Goal: Information Seeking & Learning: Learn about a topic

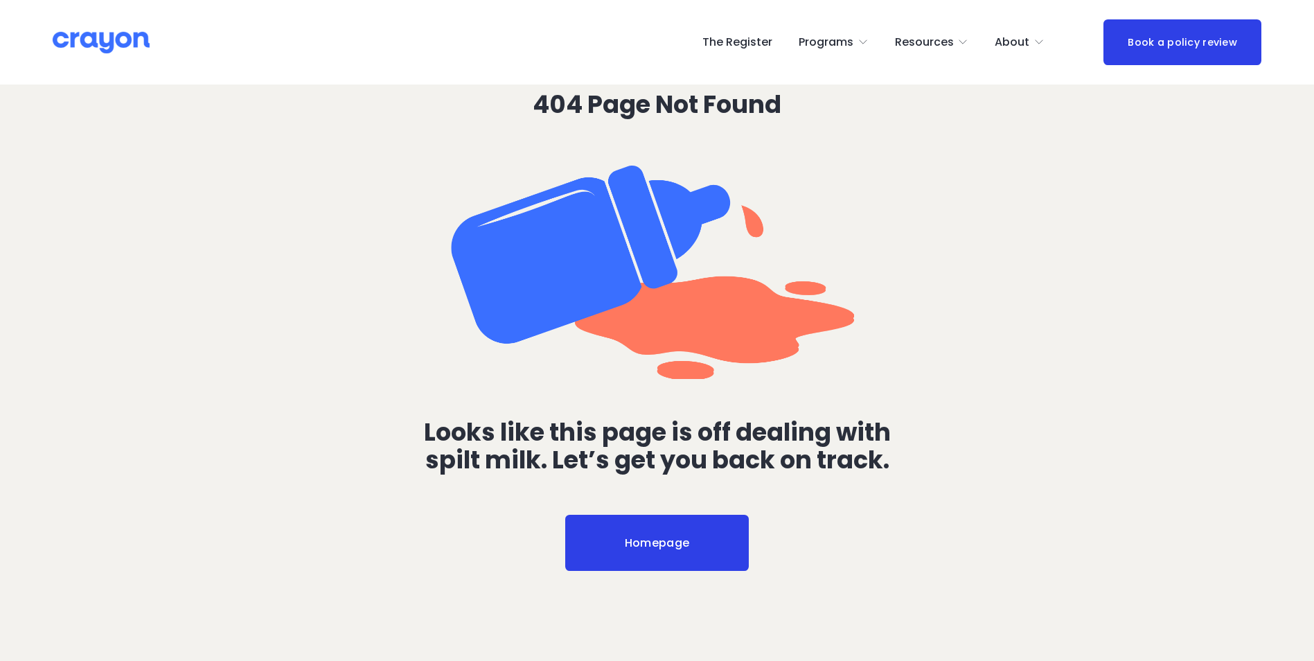
scroll to position [139, 0]
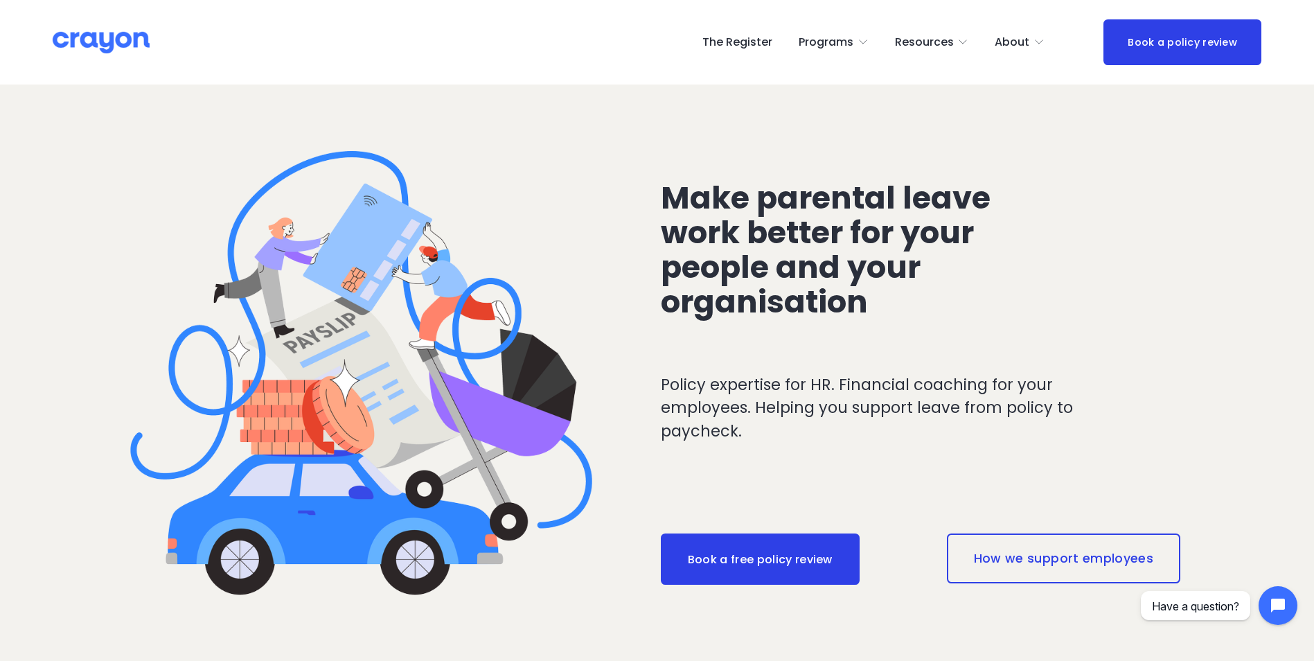
click at [0, 0] on span "Pulse: Annual Financial Health Check" at bounding box center [0, 0] width 0 height 0
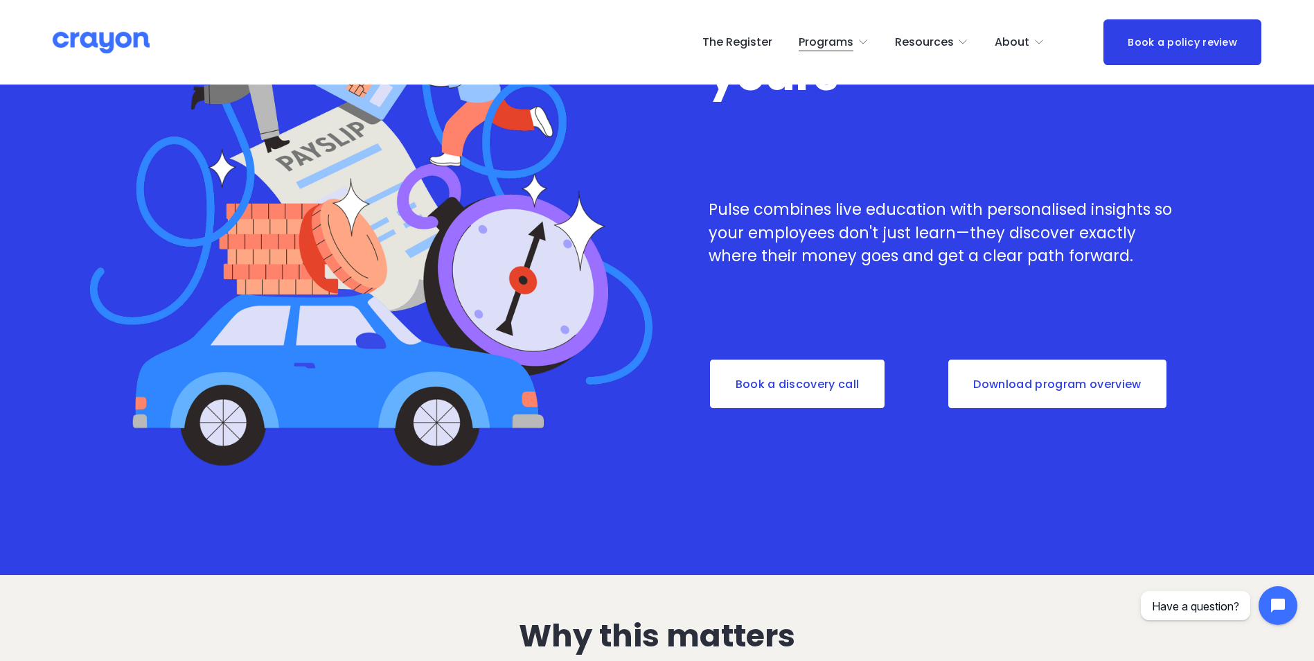
scroll to position [485, 0]
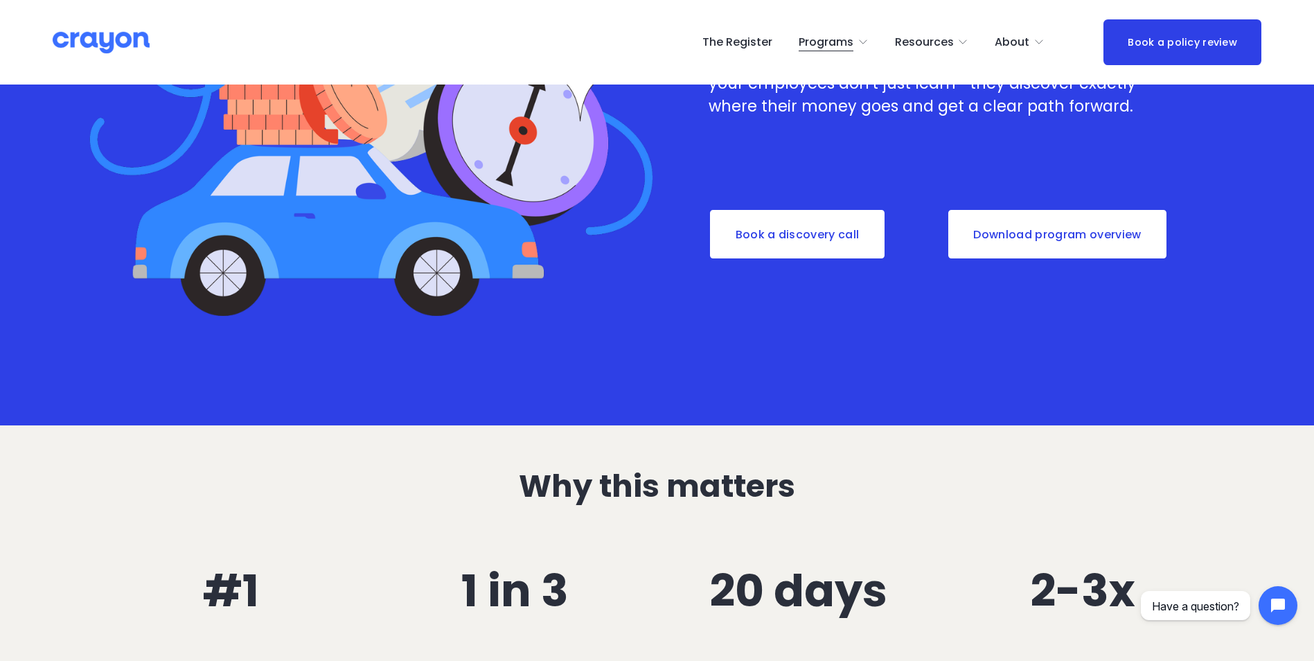
click at [1085, 232] on link "Download program overview" at bounding box center [1058, 233] width 222 height 51
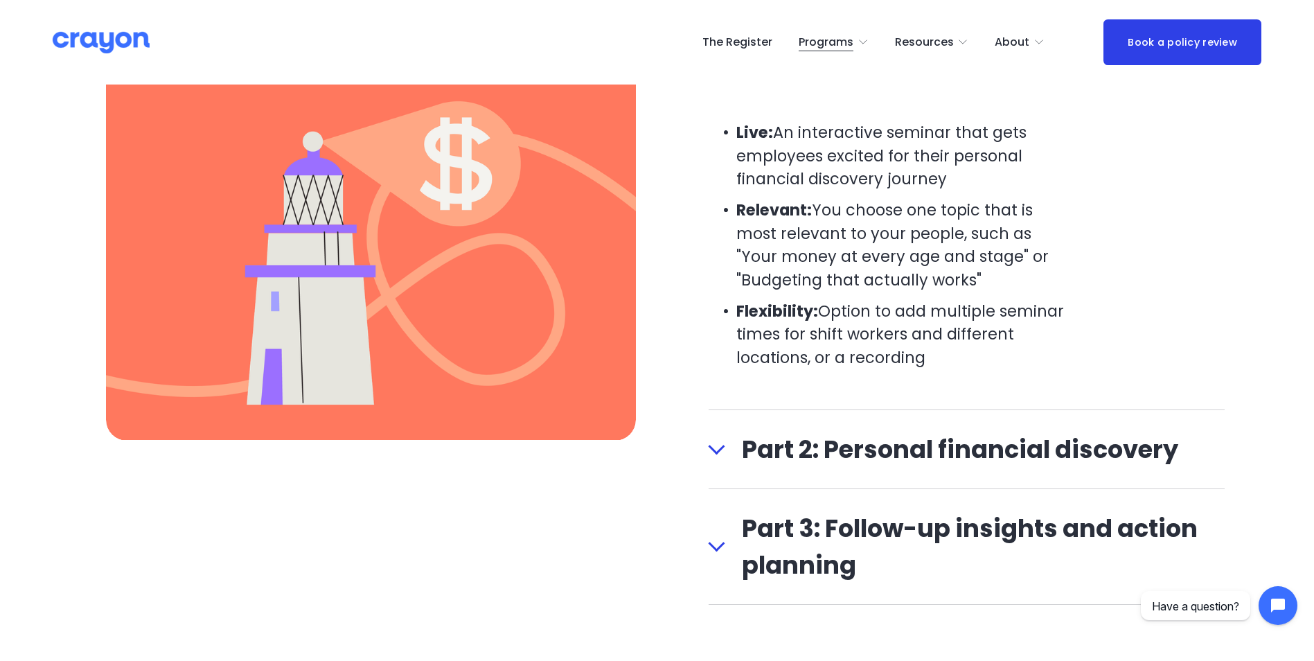
scroll to position [1662, 0]
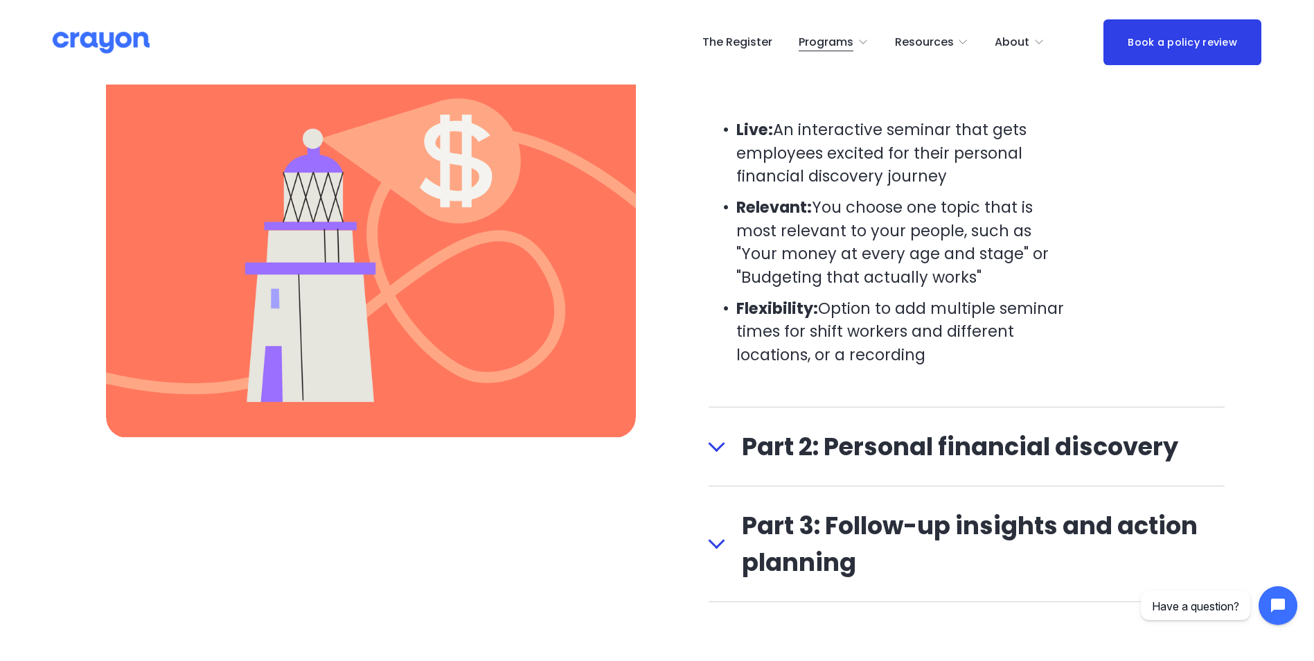
click at [712, 449] on div at bounding box center [716, 446] width 17 height 17
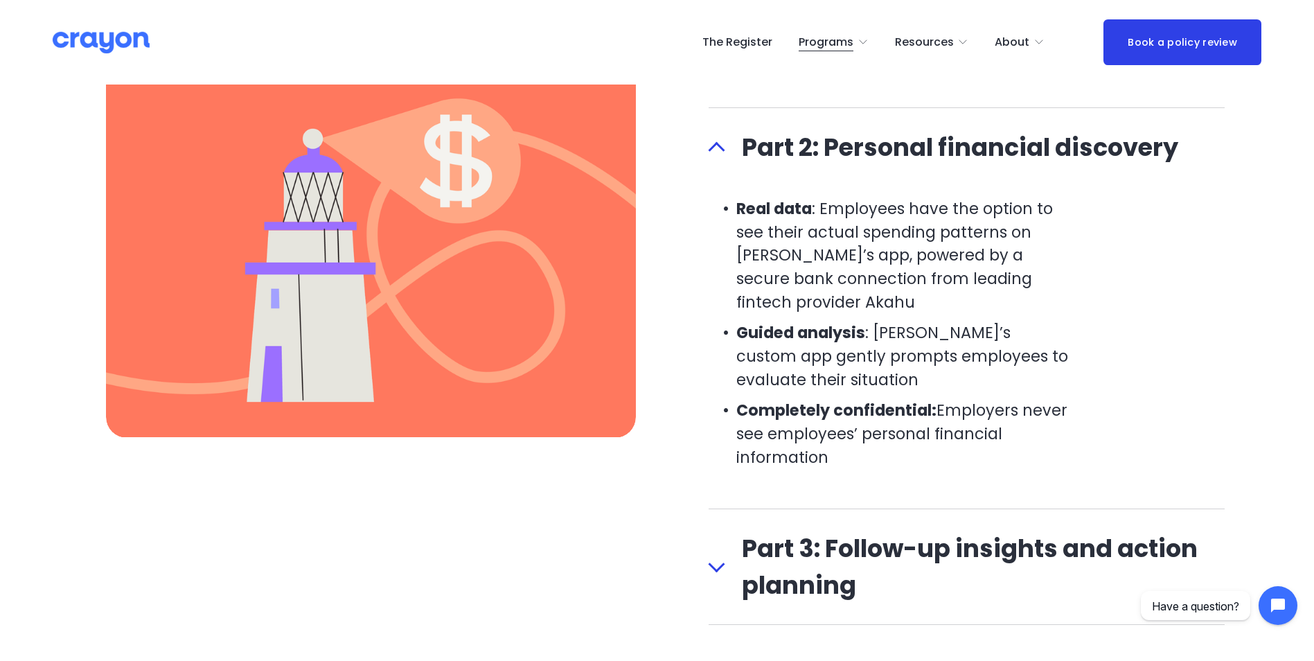
click at [720, 557] on button "Part 3: Follow-up insights and action planning" at bounding box center [966, 566] width 517 height 115
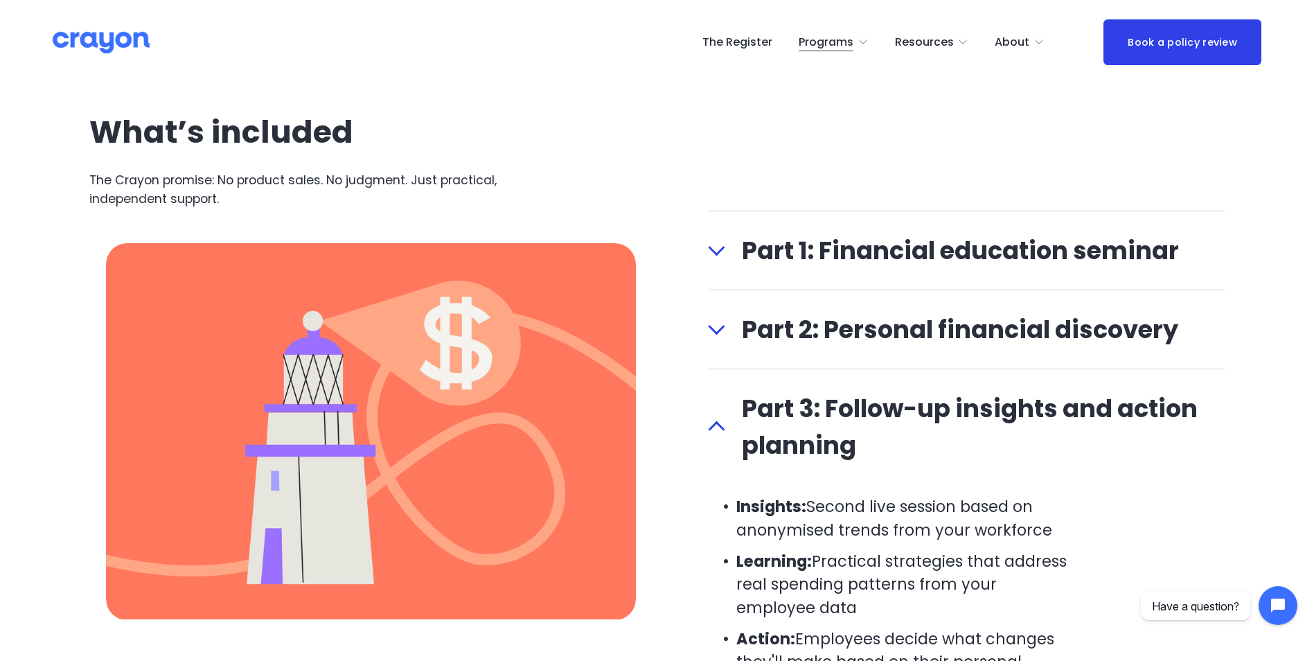
scroll to position [1454, 0]
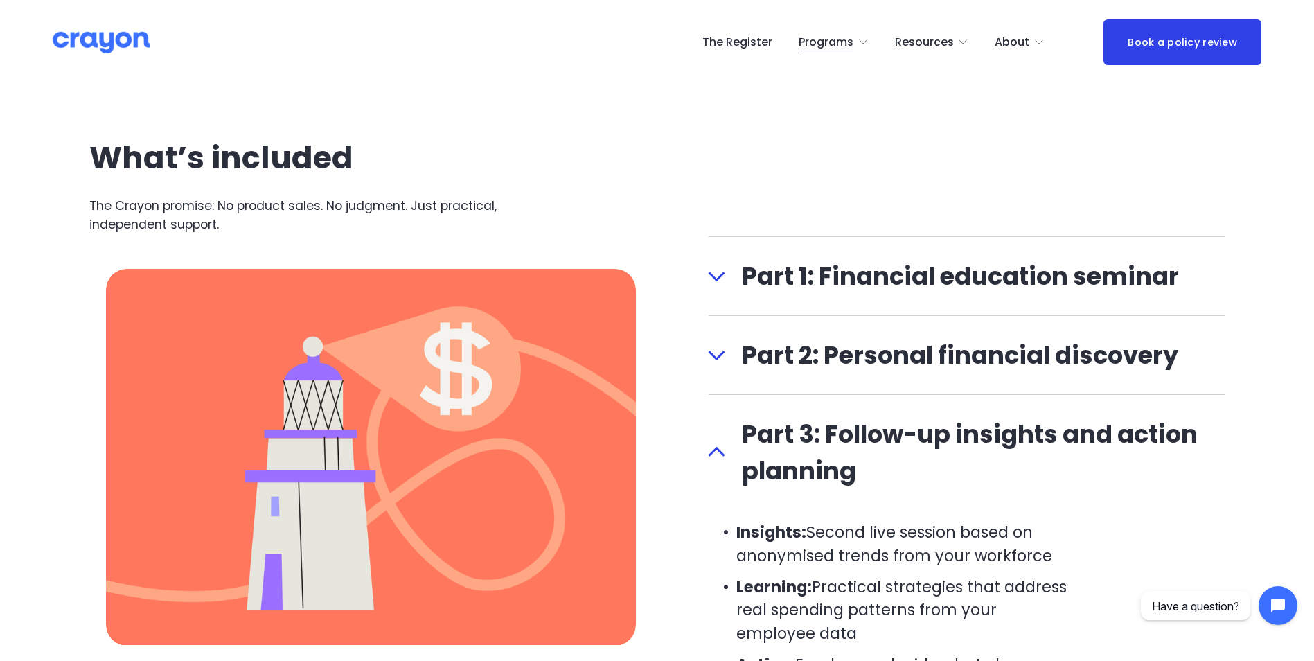
click at [701, 276] on div "What’s included The Crayon promise: No product sales. No judgment. Just practic…" at bounding box center [657, 585] width 1314 height 889
click at [721, 265] on button "Part 1: Financial education seminar" at bounding box center [966, 276] width 517 height 78
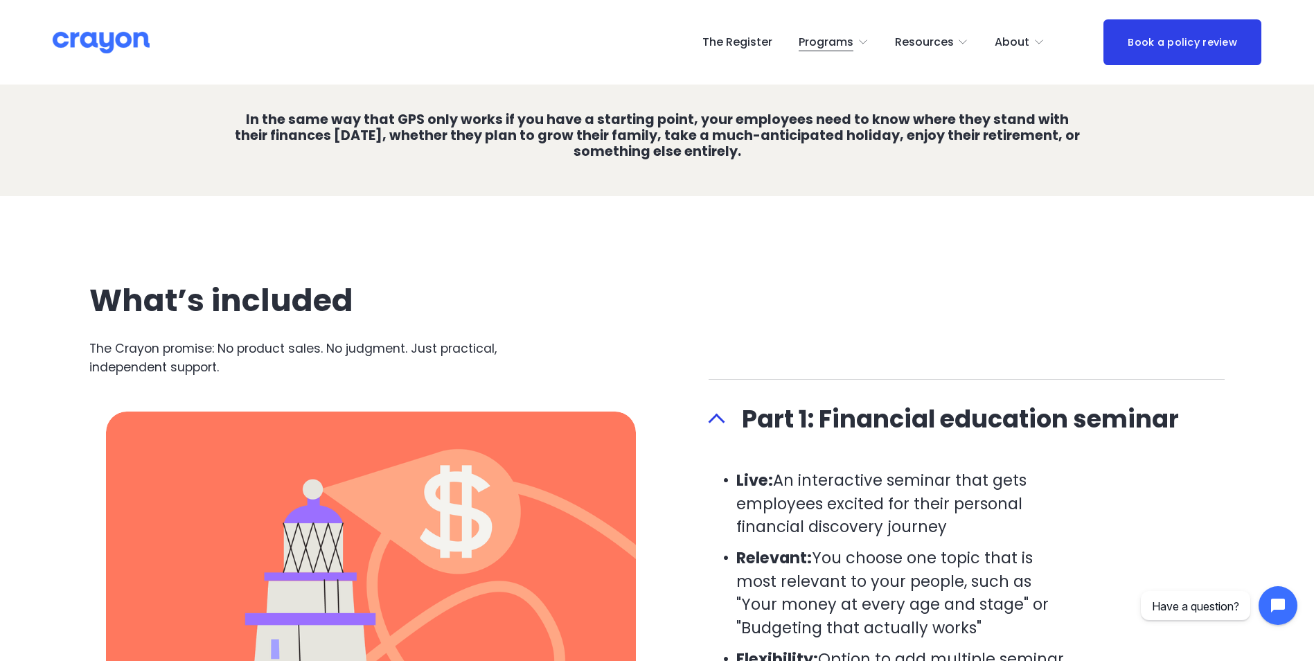
scroll to position [1253, 0]
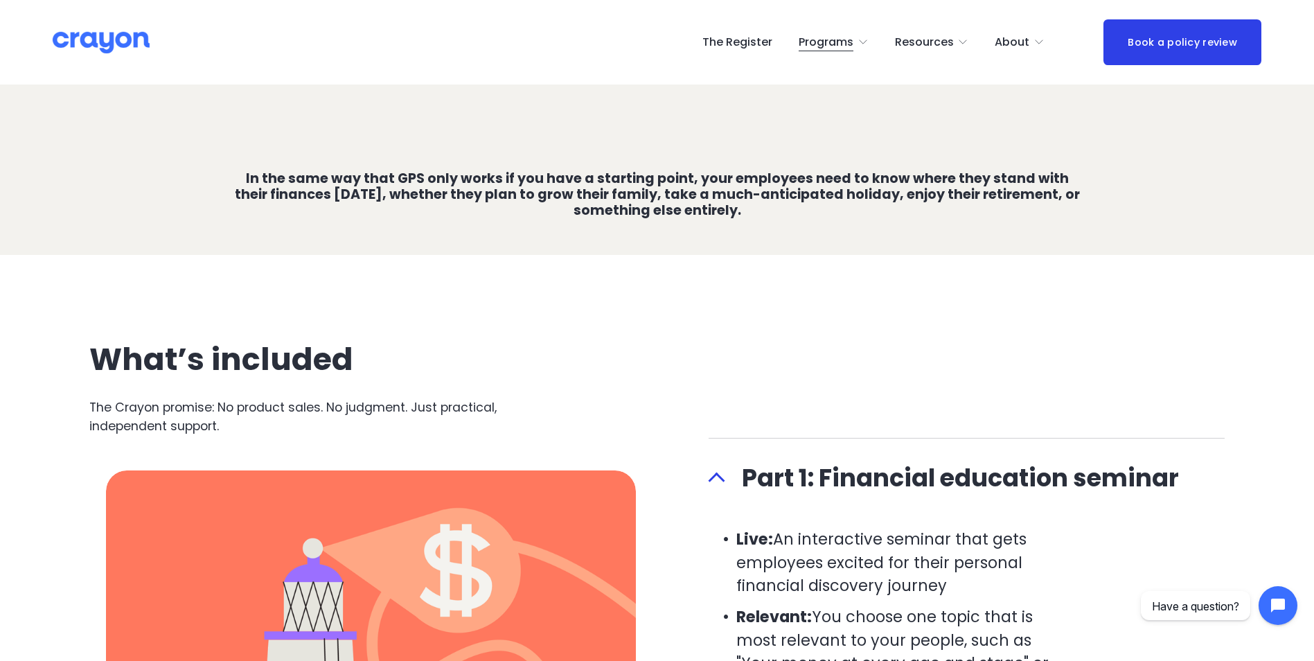
click at [0, 0] on span "Launch: Early Career" at bounding box center [0, 0] width 0 height 0
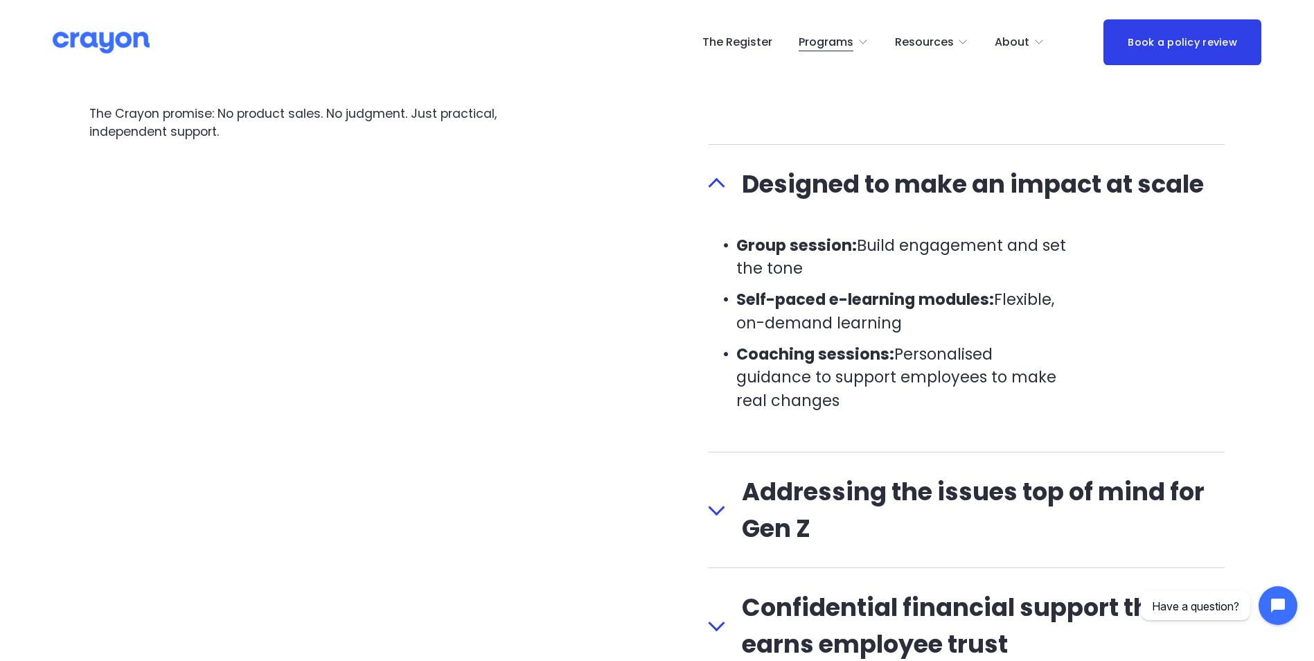
scroll to position [1385, 0]
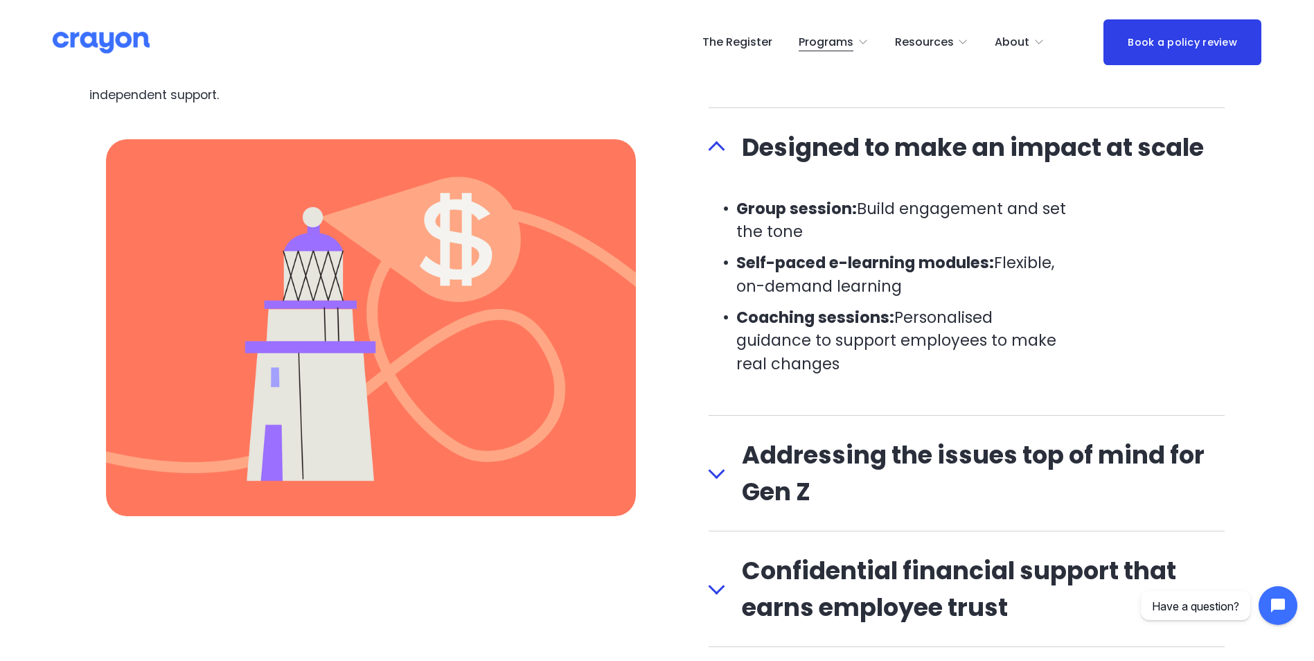
click at [710, 471] on div at bounding box center [716, 470] width 17 height 17
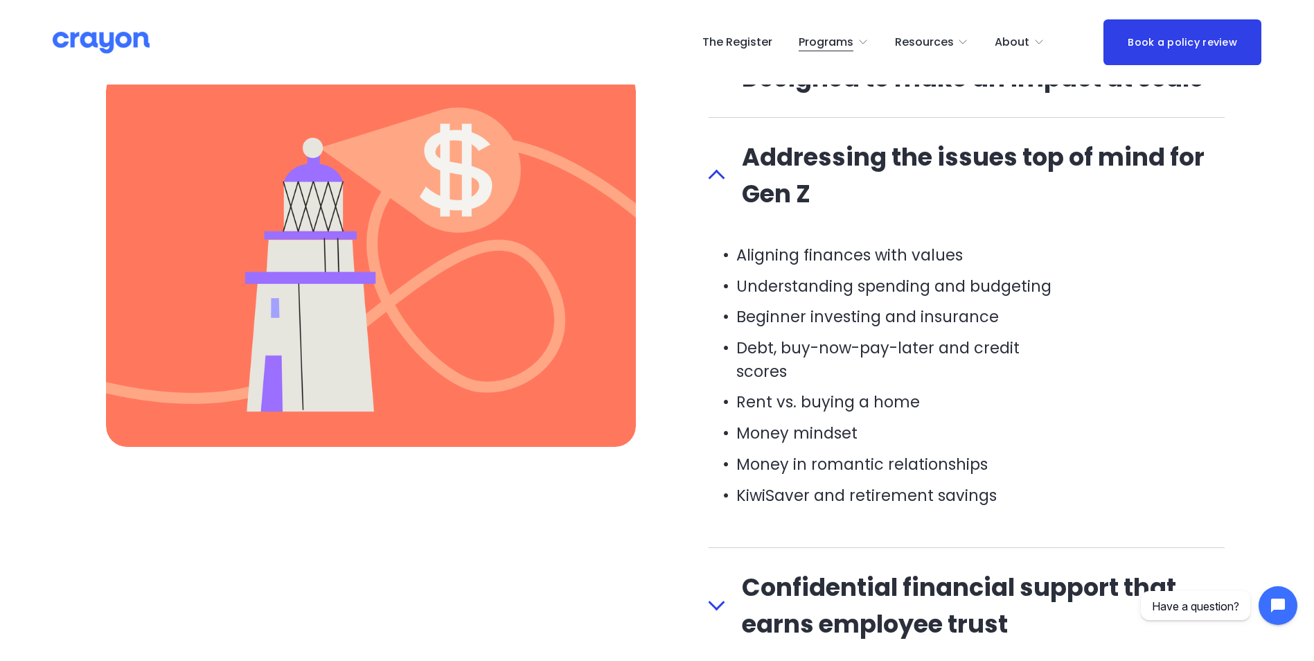
scroll to position [1524, 0]
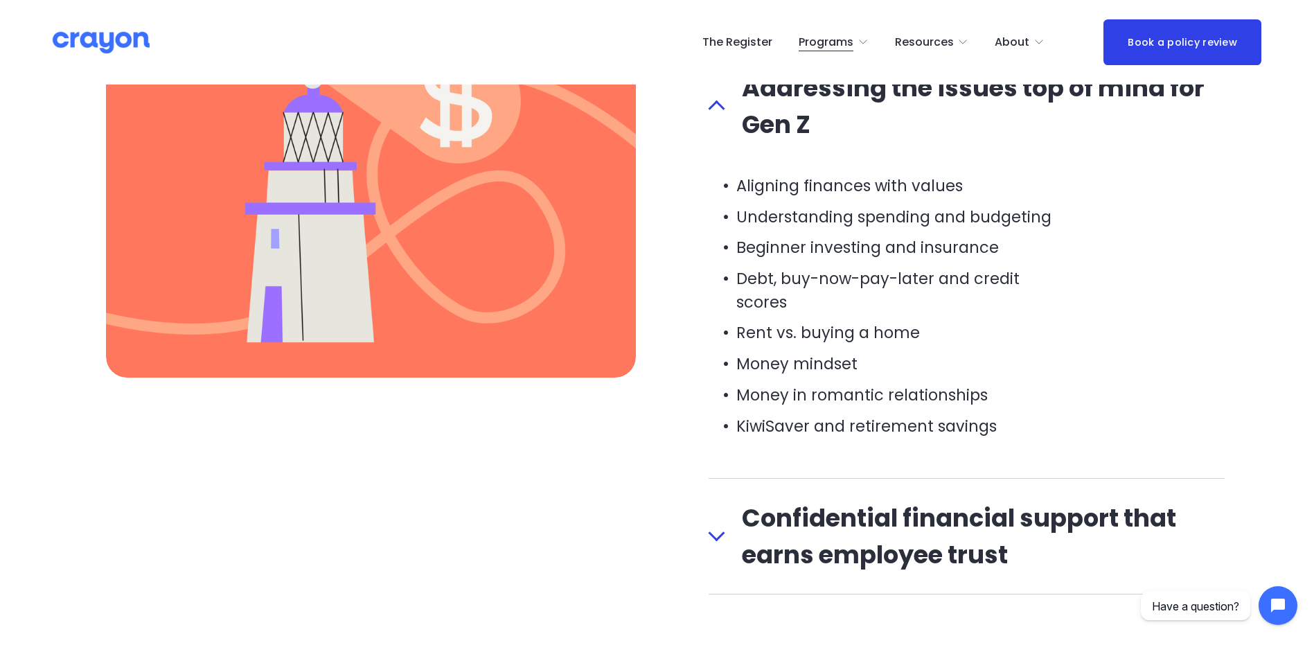
click at [738, 512] on span "Confidential financial support that earns employee trust" at bounding box center [975, 535] width 500 height 73
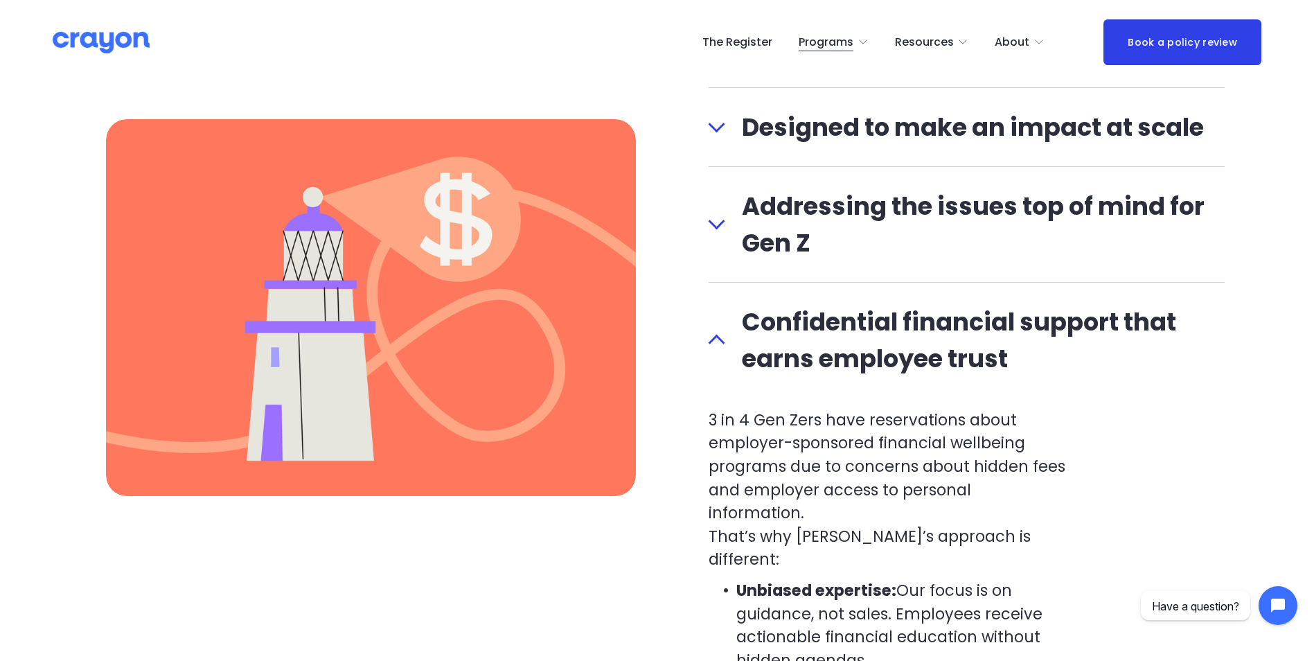
scroll to position [1247, 0]
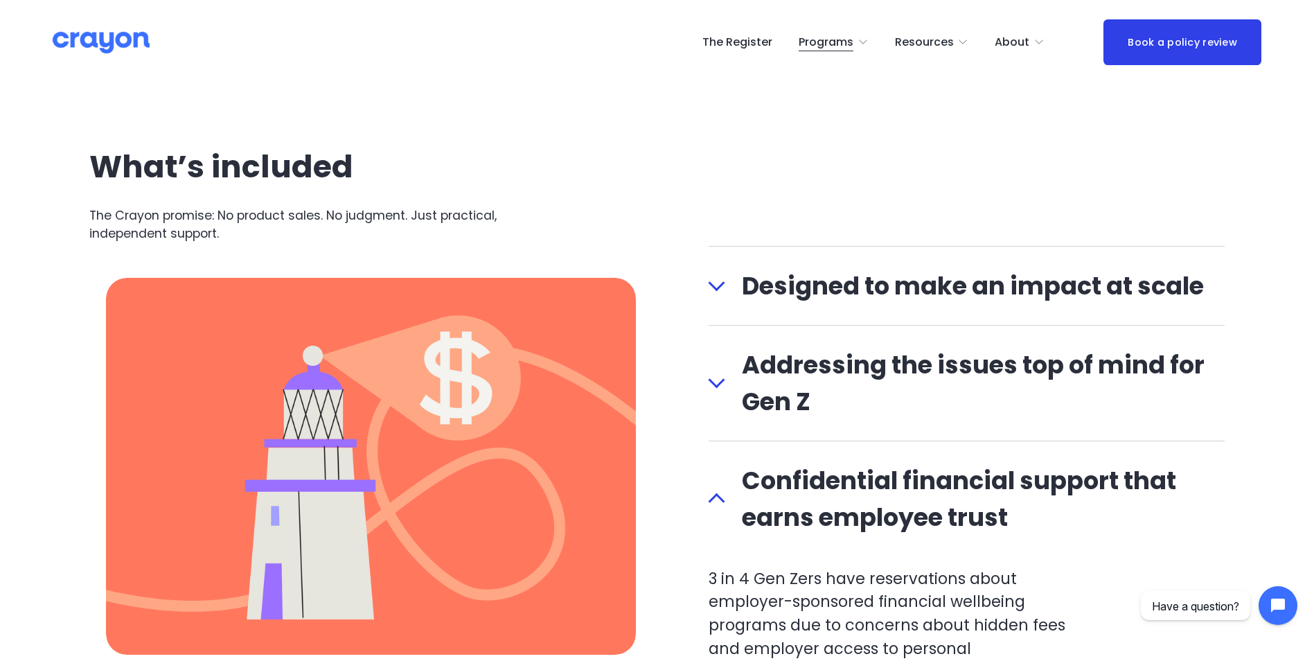
click at [706, 385] on div "What’s included The Crayon promise: No product sales. No judgment. Just practic…" at bounding box center [657, 600] width 1314 height 900
click at [708, 377] on div at bounding box center [716, 383] width 17 height 17
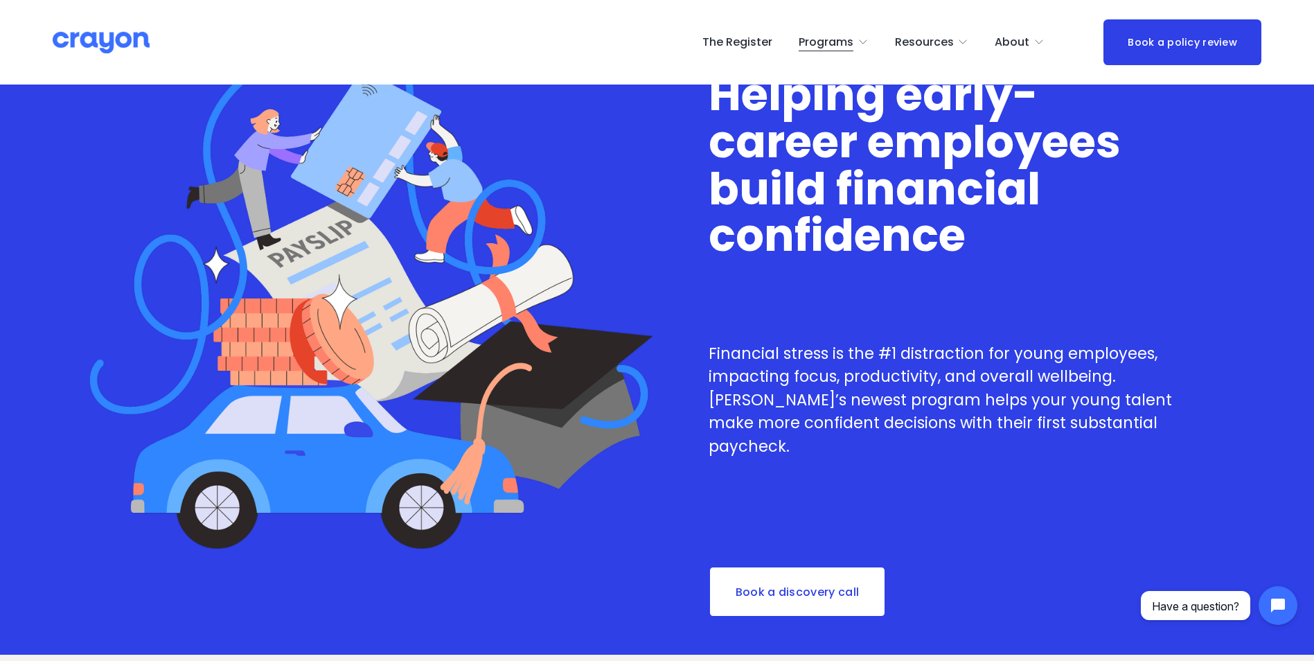
scroll to position [0, 0]
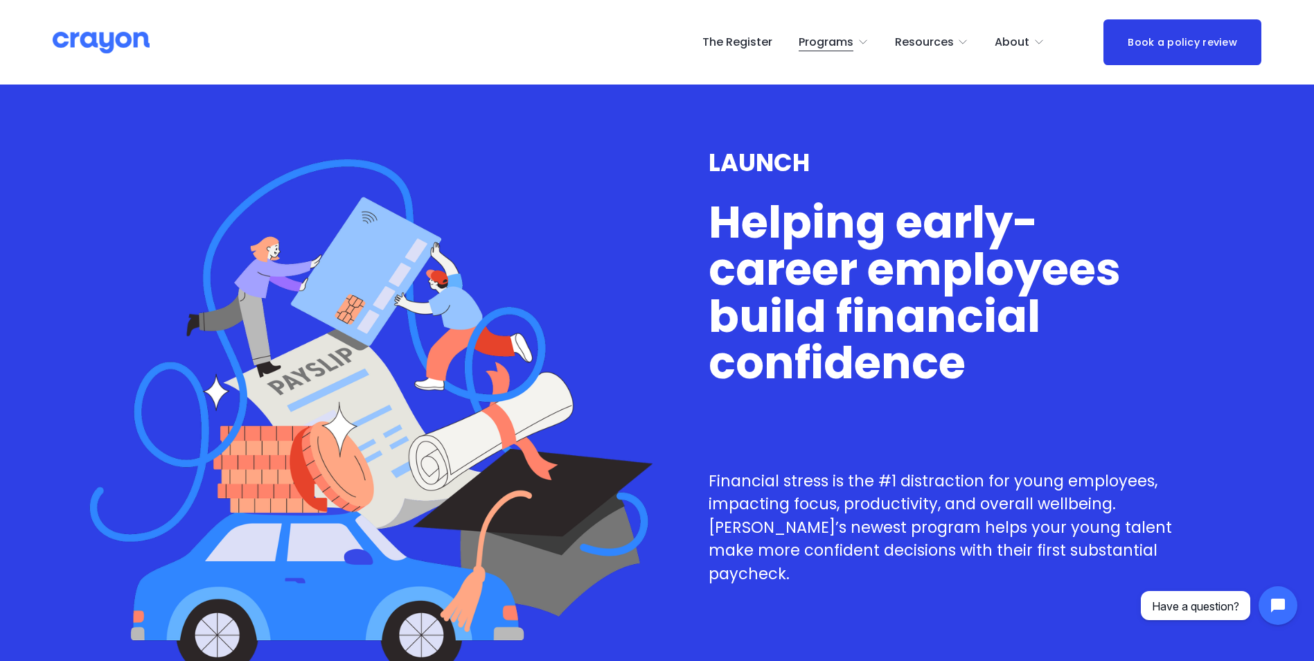
click at [0, 0] on span "Pulse: Annual Financial Health Check" at bounding box center [0, 0] width 0 height 0
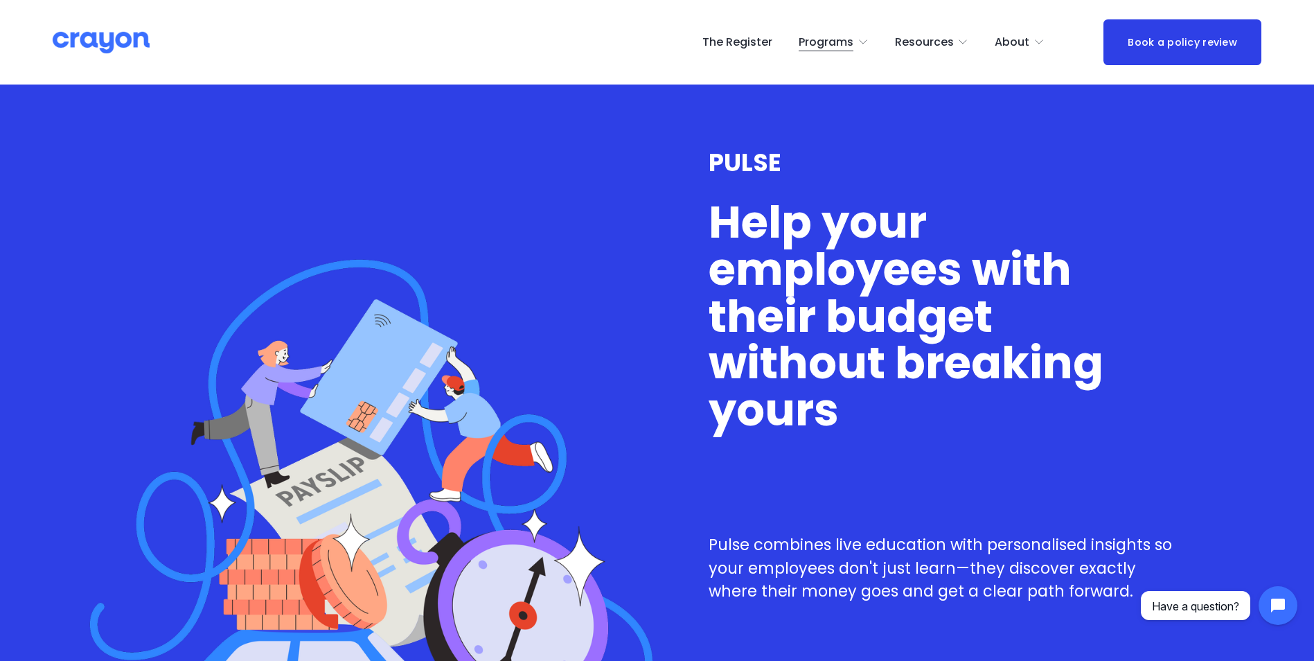
drag, startPoint x: 726, startPoint y: 73, endPoint x: 674, endPoint y: 107, distance: 62.6
click at [0, 0] on div "Nest: Baby Prep" at bounding box center [0, 0] width 0 height 0
drag, startPoint x: 822, startPoint y: 156, endPoint x: 823, endPoint y: 163, distance: 7.1
click at [0, 0] on span "Launch: Early Career" at bounding box center [0, 0] width 0 height 0
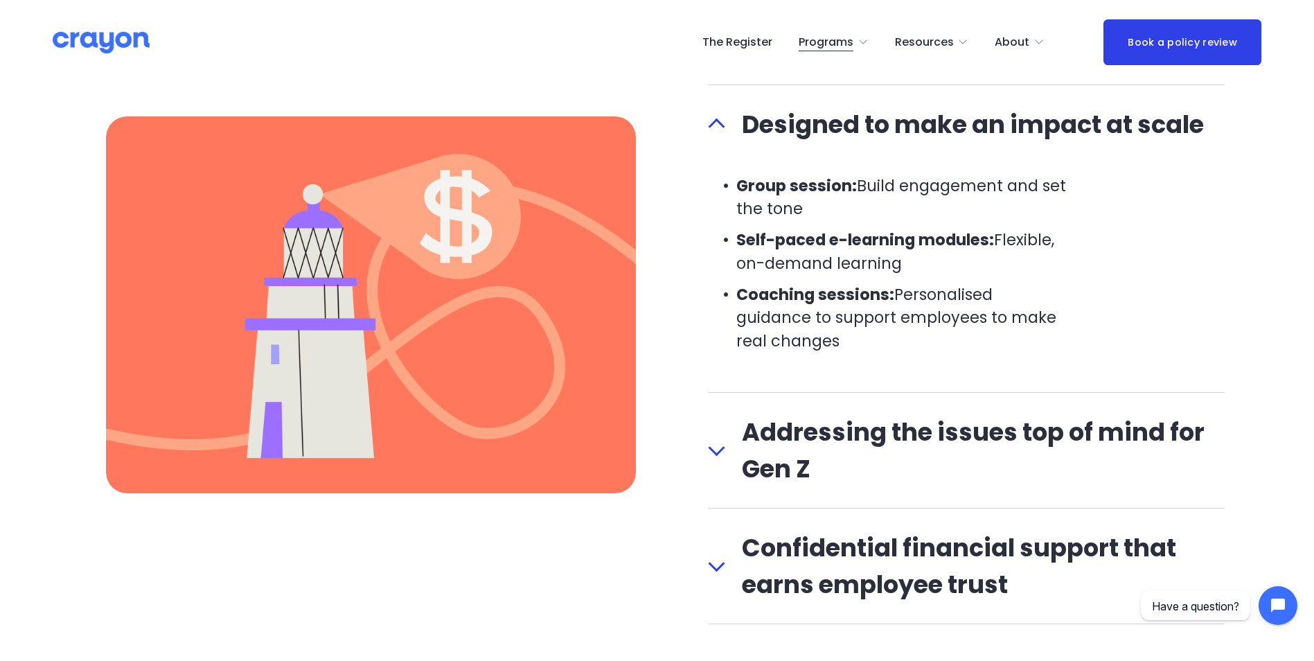
scroll to position [1454, 0]
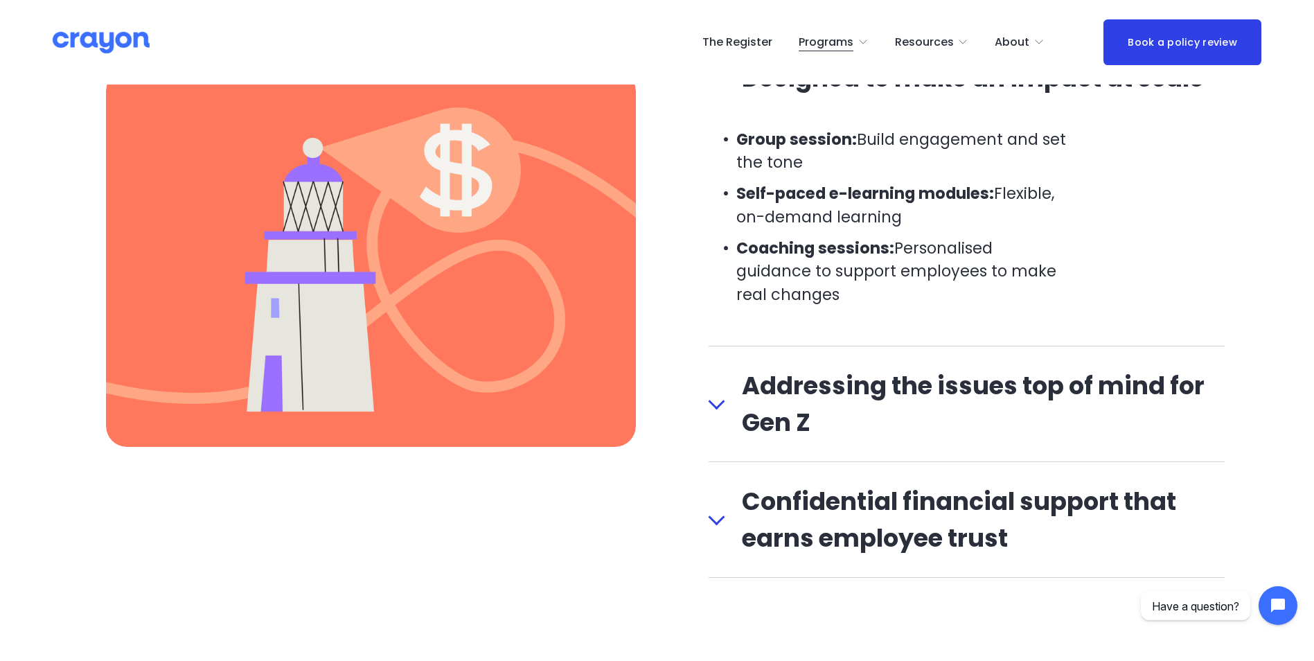
click at [979, 416] on span "Addressing the issues top of mind for Gen Z" at bounding box center [975, 403] width 500 height 73
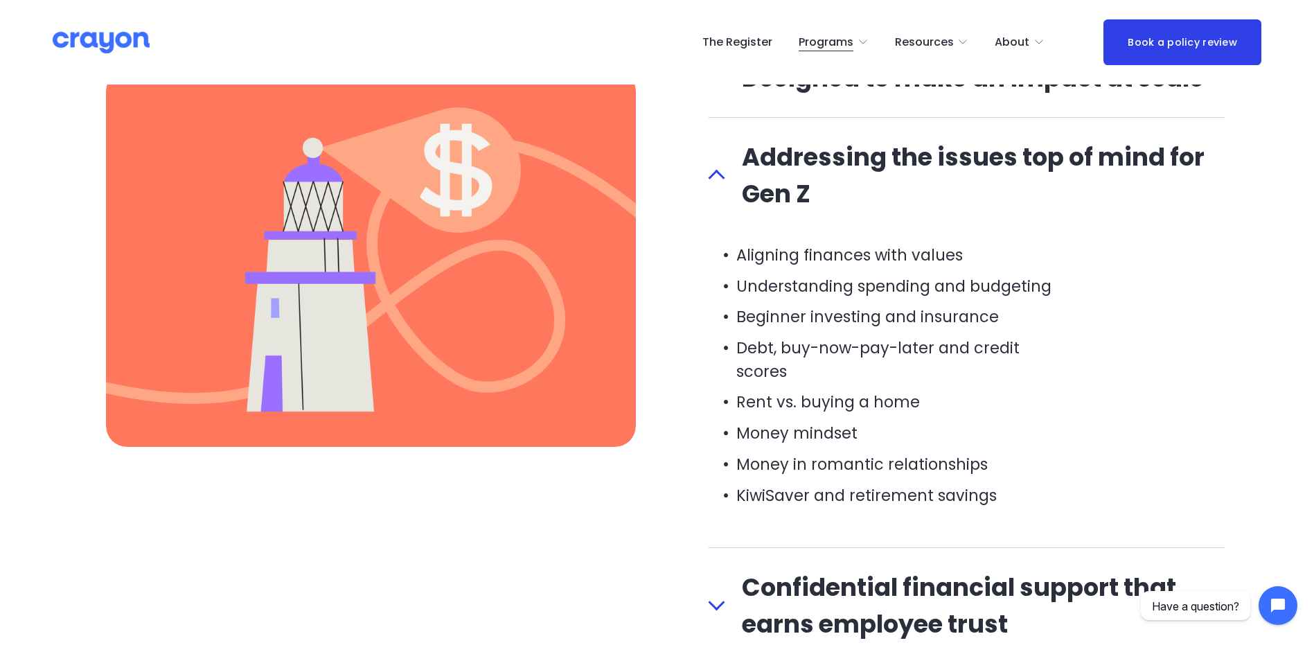
click at [970, 571] on span "Confidential financial support that earns employee trust" at bounding box center [975, 605] width 500 height 73
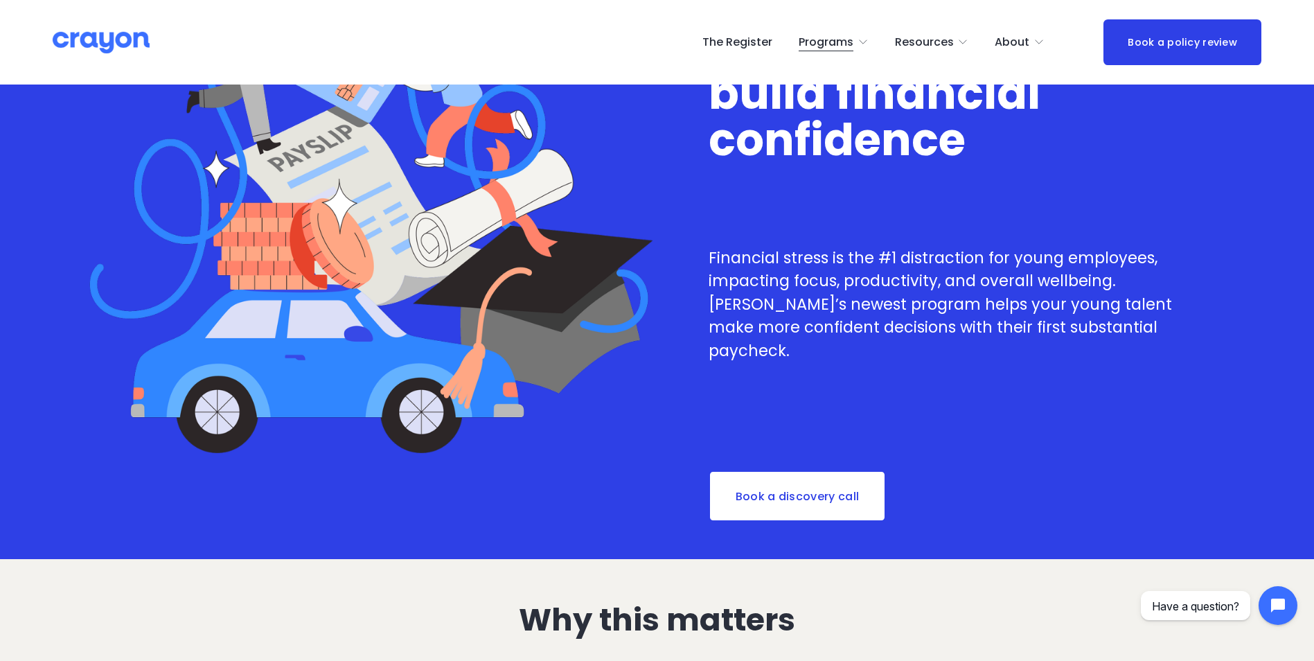
scroll to position [139, 0]
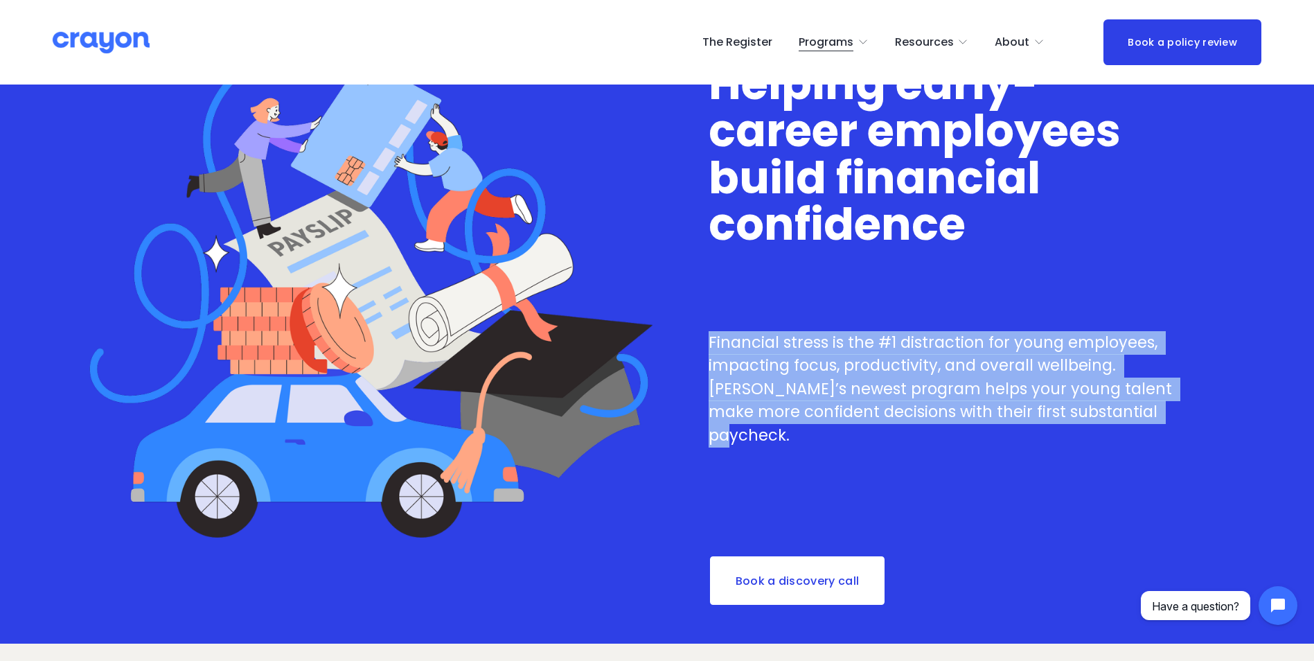
drag, startPoint x: 791, startPoint y: 431, endPoint x: 699, endPoint y: 332, distance: 135.2
click at [699, 332] on div "LAUNCH Helping early-career employees build financial confidence Financial stre…" at bounding box center [657, 295] width 1314 height 697
copy p "Financial stress is the #1 distraction for young employees, impacting focus, pr…"
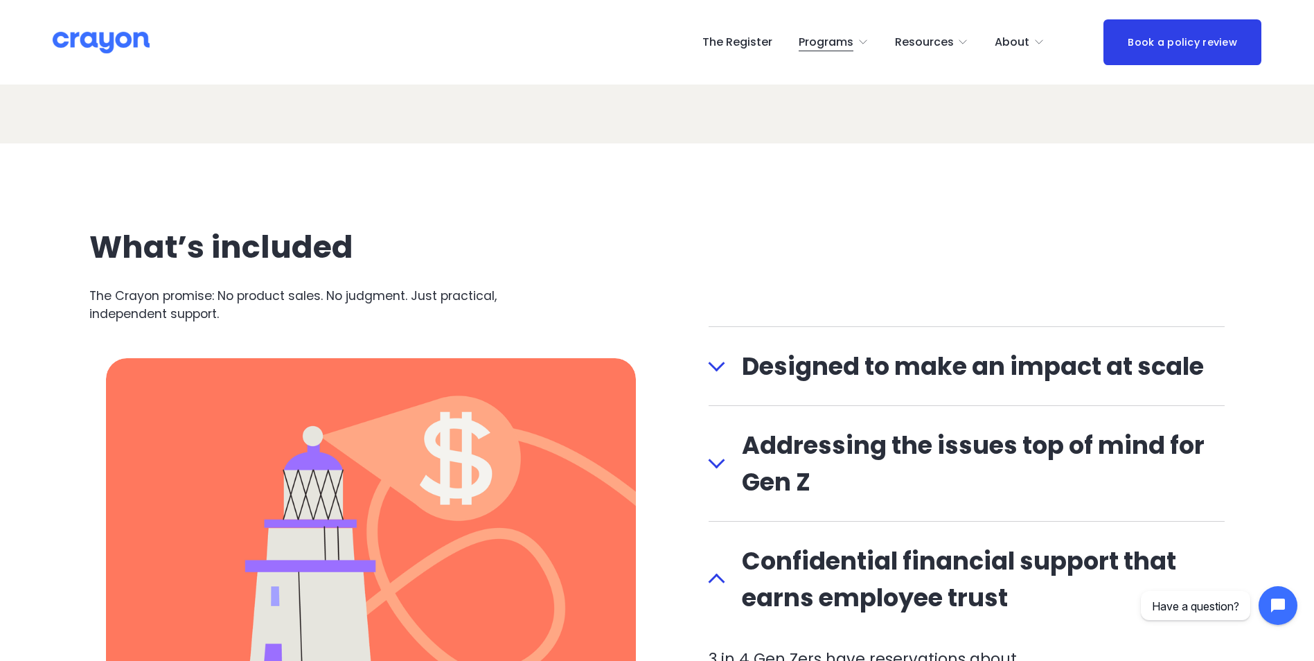
scroll to position [1247, 0]
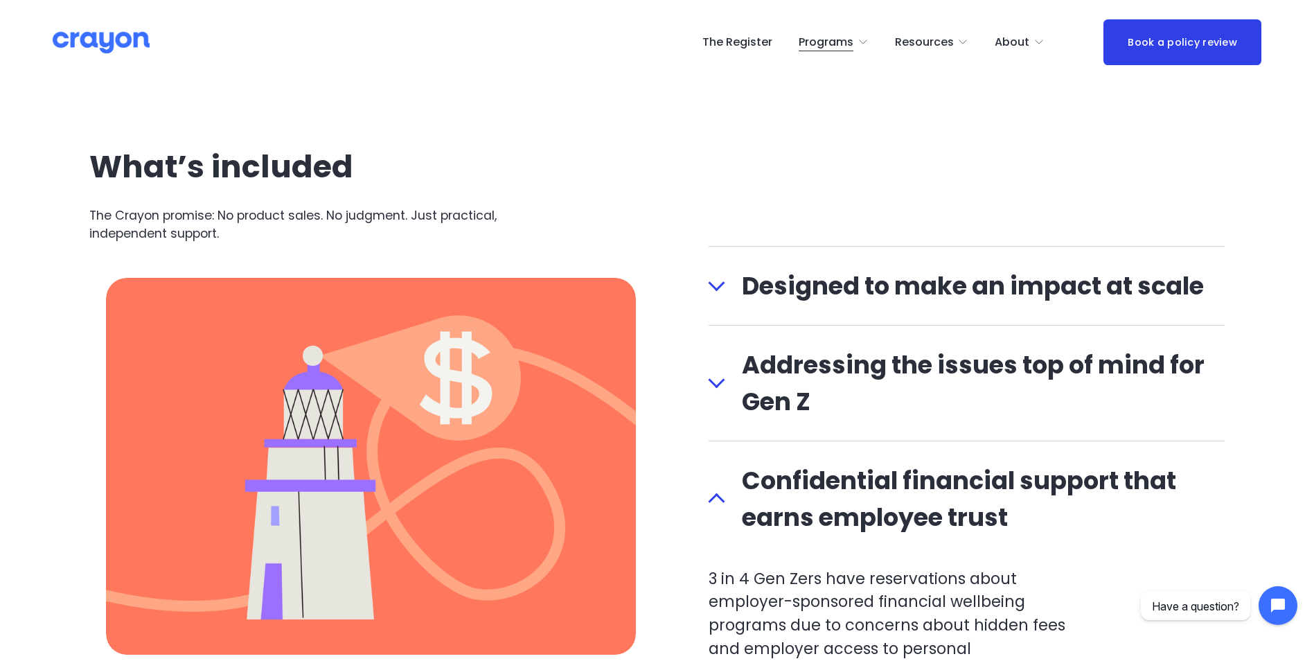
drag, startPoint x: 731, startPoint y: 289, endPoint x: 760, endPoint y: 325, distance: 46.7
click at [733, 291] on span "Designed to make an impact at scale" at bounding box center [975, 285] width 500 height 37
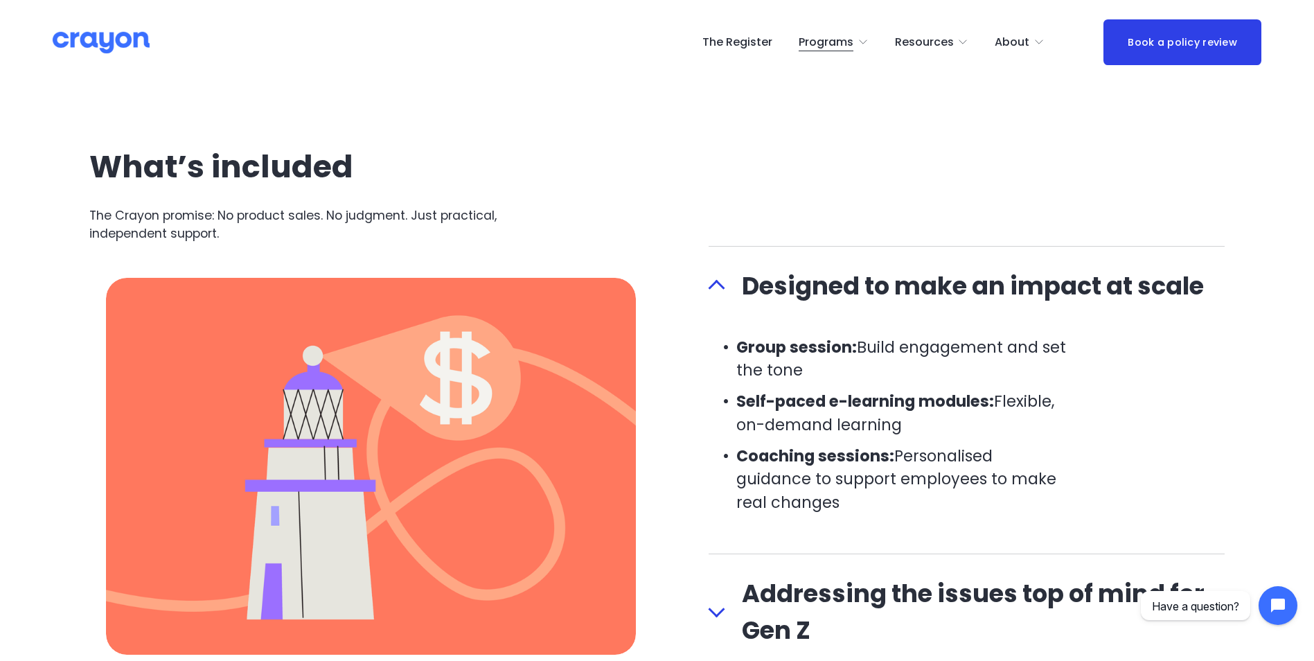
drag, startPoint x: 844, startPoint y: 514, endPoint x: 749, endPoint y: 352, distance: 188.1
click at [749, 352] on ul "Group session: Build engagement and set the tone Self-paced e-learning modules:…" at bounding box center [889, 425] width 362 height 179
click at [750, 354] on strong "Group session:" at bounding box center [796, 347] width 121 height 22
click at [840, 484] on p "Coaching sessions: Personalised guidance to support employees to make real chan…" at bounding box center [903, 480] width 334 height 70
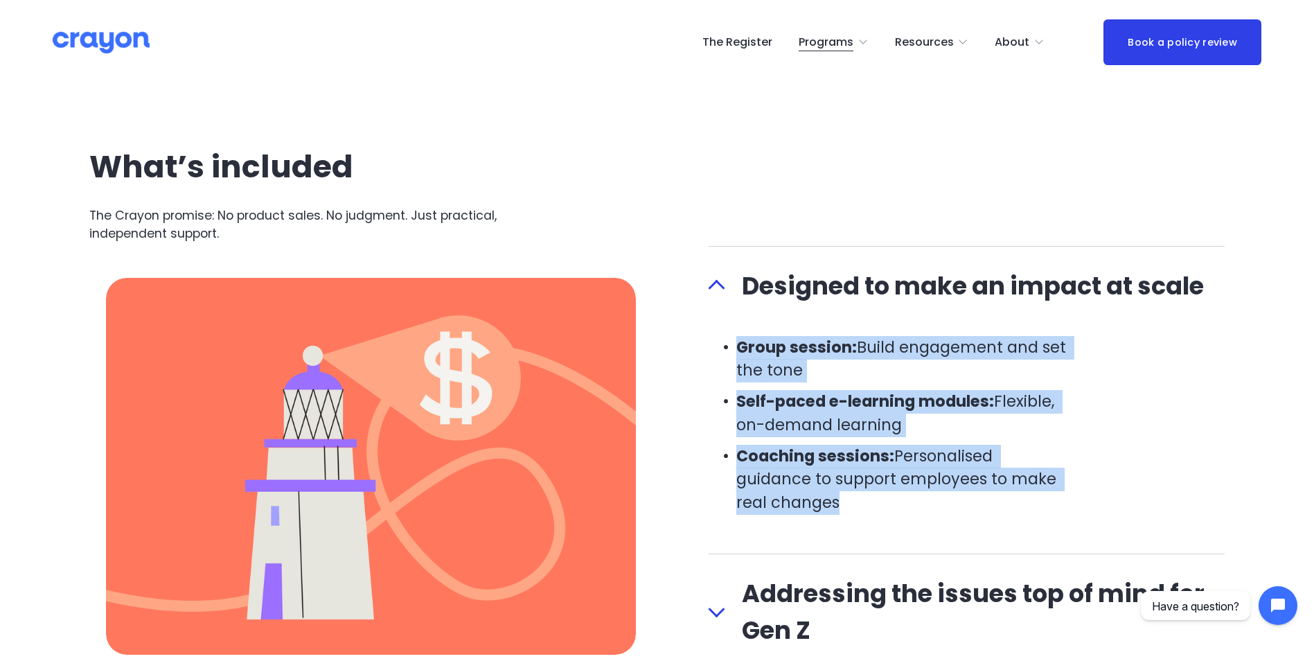
drag, startPoint x: 826, startPoint y: 496, endPoint x: 735, endPoint y: 347, distance: 174.4
click at [735, 347] on ul "Group session: Build engagement and set the tone Self-paced e-learning modules:…" at bounding box center [889, 425] width 362 height 179
copy ul "Group session: Build engagement and set the tone Self-paced e-learning modules:…"
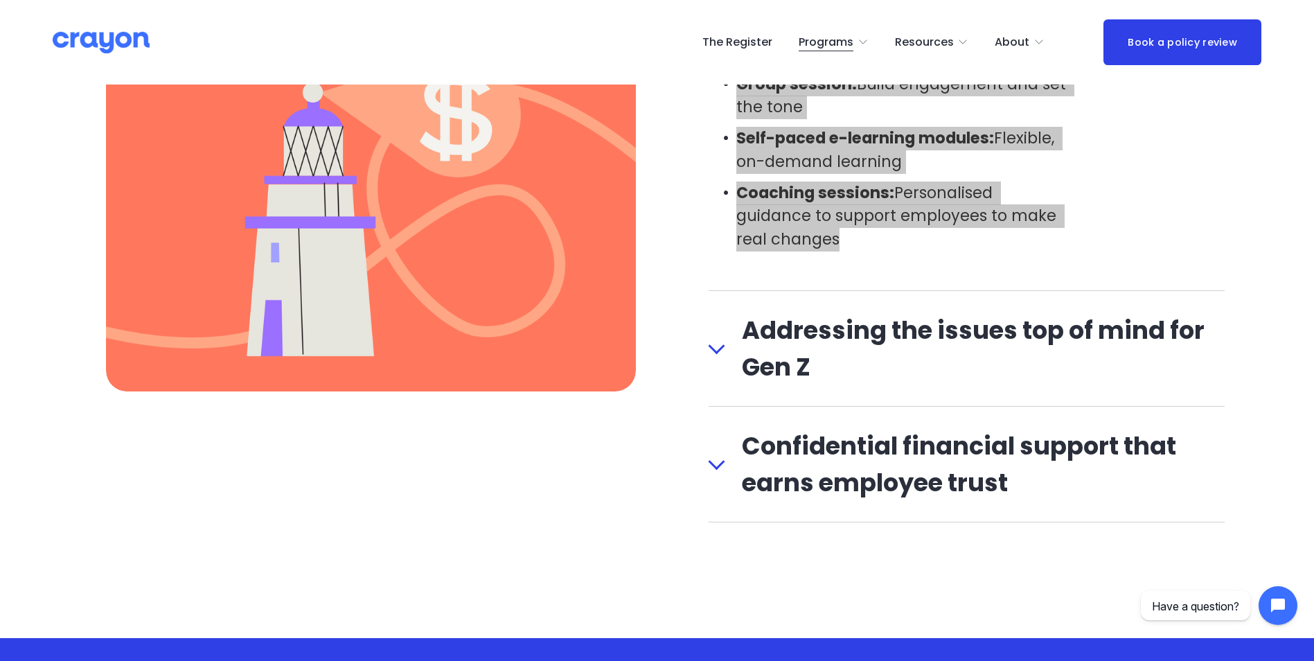
scroll to position [1524, 0]
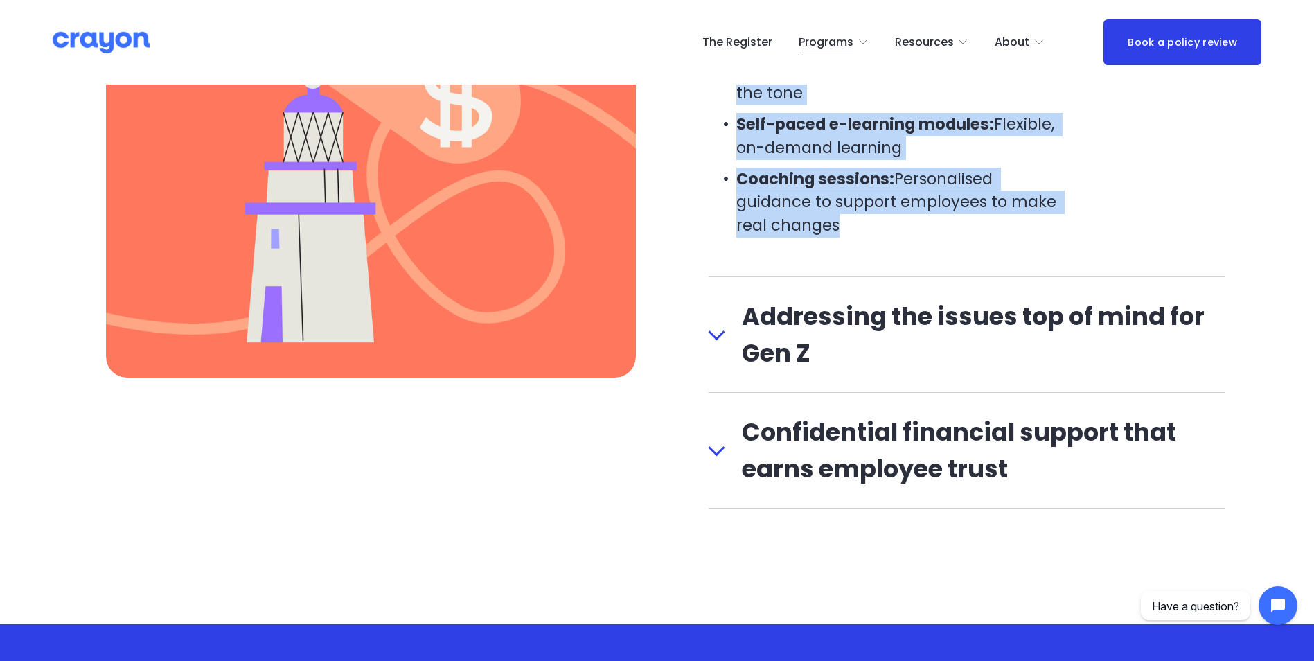
click at [796, 452] on span "Confidential financial support that earns employee trust" at bounding box center [975, 449] width 500 height 73
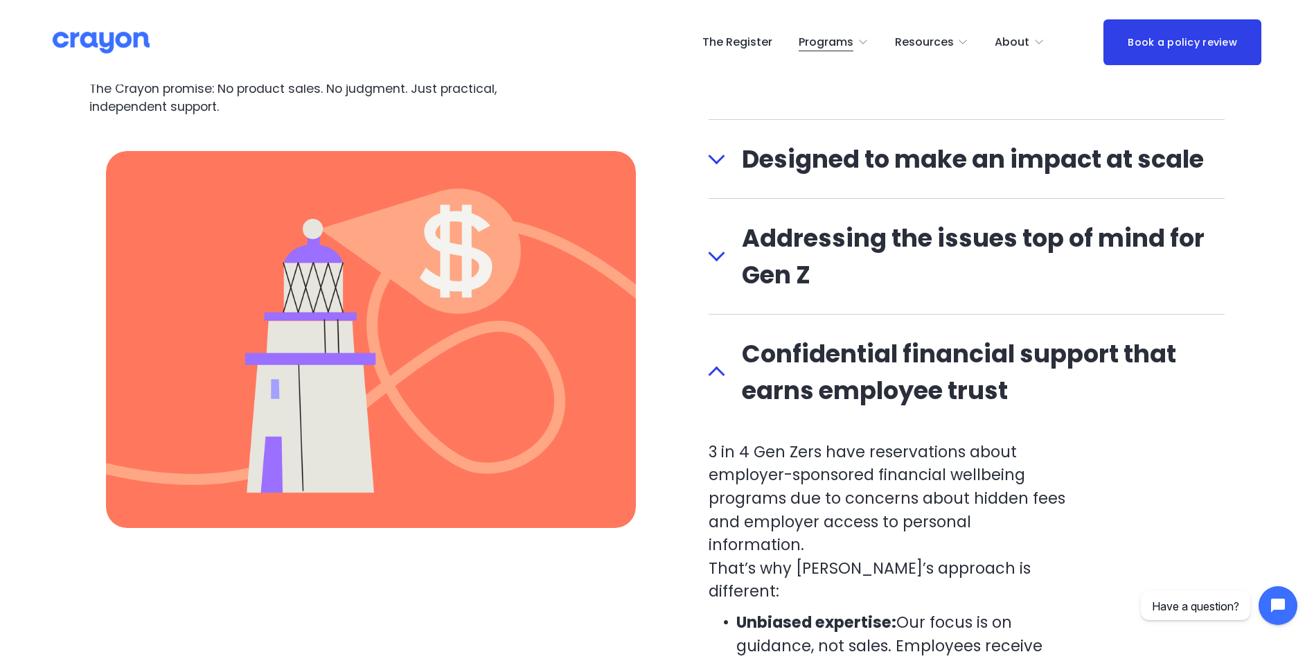
scroll to position [1377, 0]
